Goal: Book appointment/travel/reservation

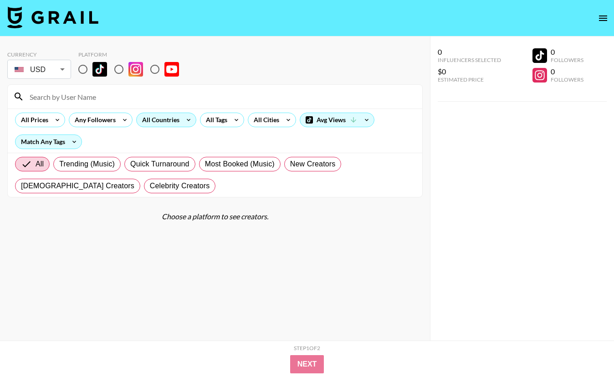
click at [163, 119] on div "All Countries" at bounding box center [159, 120] width 45 height 14
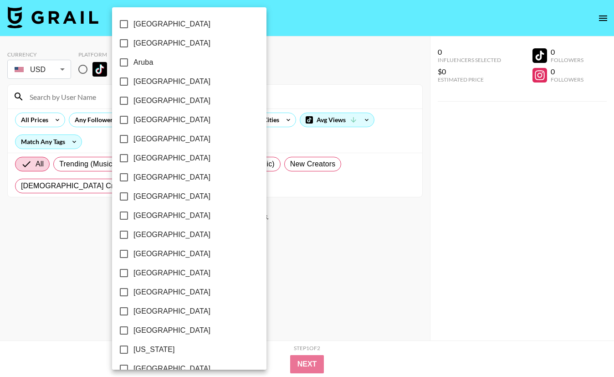
scroll to position [685, 0]
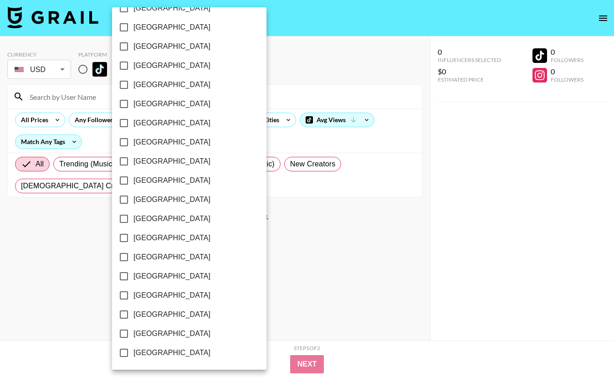
click at [123, 317] on input "[GEOGRAPHIC_DATA]" at bounding box center [123, 314] width 19 height 19
checkbox input "true"
click at [445, 165] on div at bounding box center [307, 188] width 614 height 377
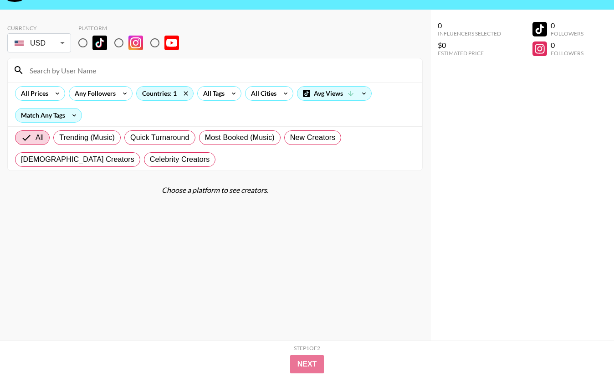
scroll to position [28, 0]
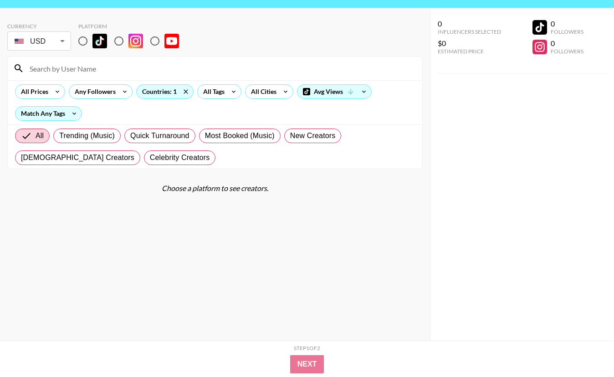
click at [87, 43] on input "radio" at bounding box center [82, 40] width 19 height 19
radio input "true"
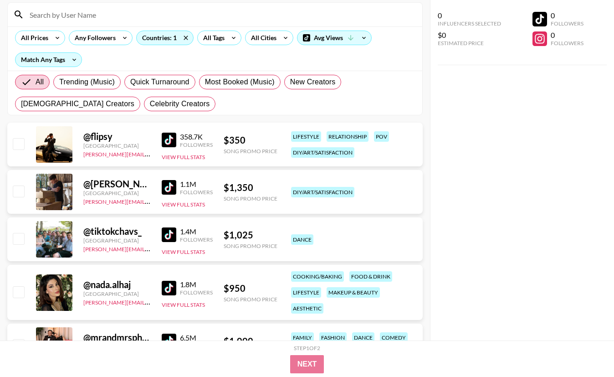
scroll to position [130, 0]
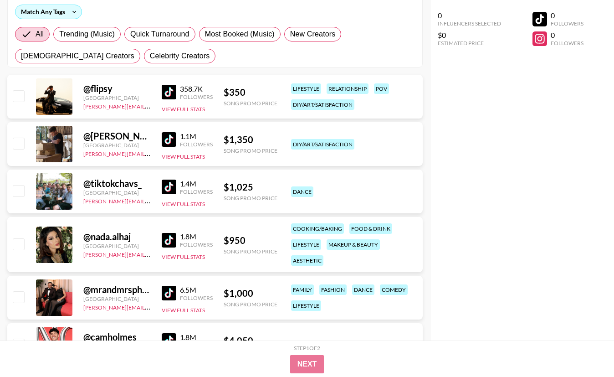
click at [173, 187] on img at bounding box center [169, 186] width 15 height 15
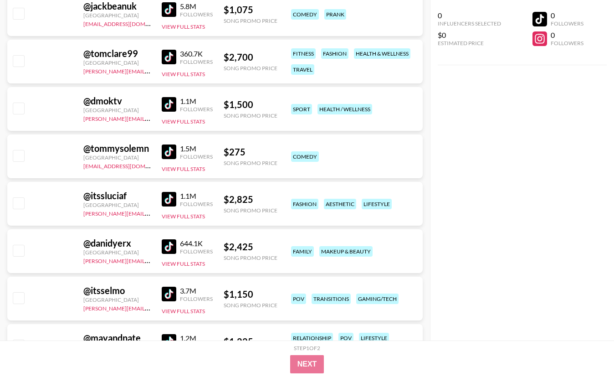
scroll to position [2241, 0]
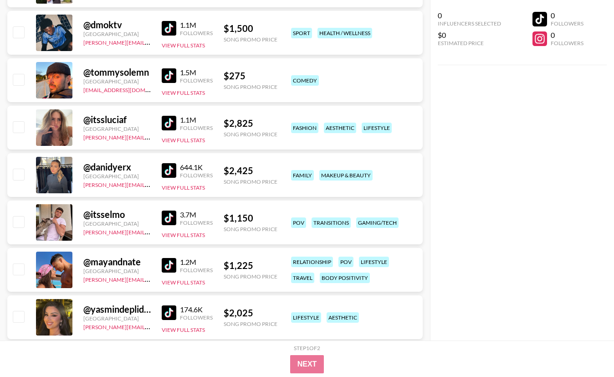
click at [174, 122] on img at bounding box center [169, 123] width 15 height 15
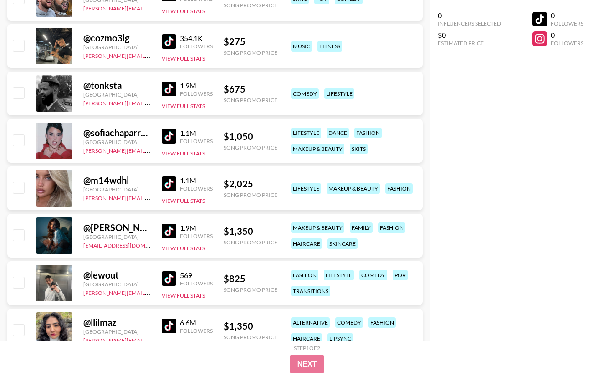
scroll to position [3037, 0]
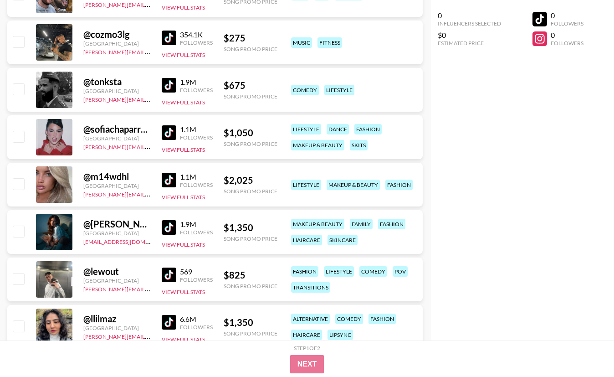
click at [171, 176] on img at bounding box center [169, 180] width 15 height 15
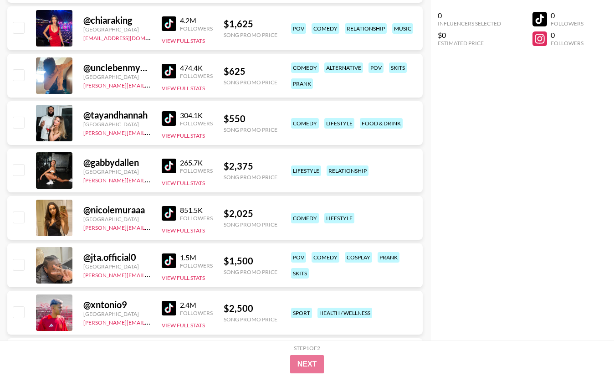
scroll to position [3900, 0]
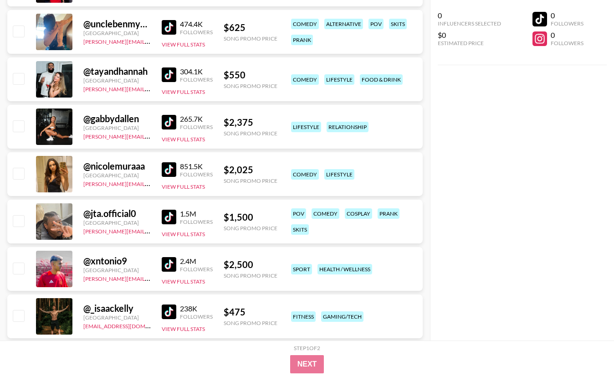
click at [173, 168] on img at bounding box center [169, 169] width 15 height 15
